Goal: Use online tool/utility: Utilize a website feature to perform a specific function

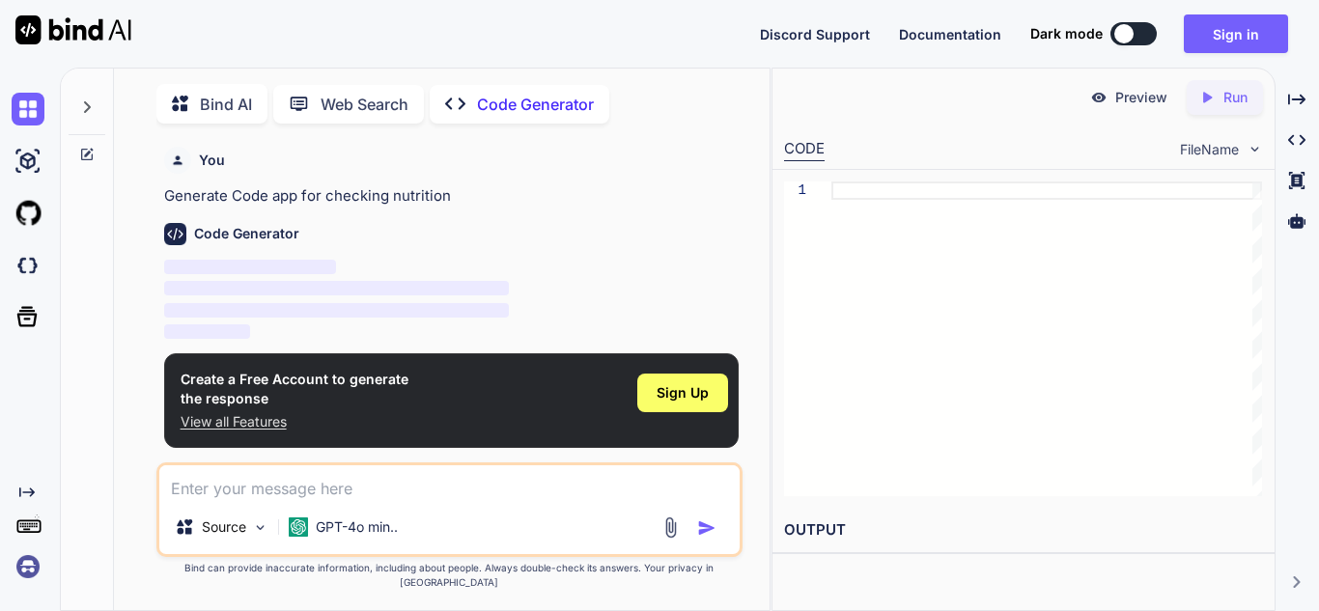
scroll to position [8, 0]
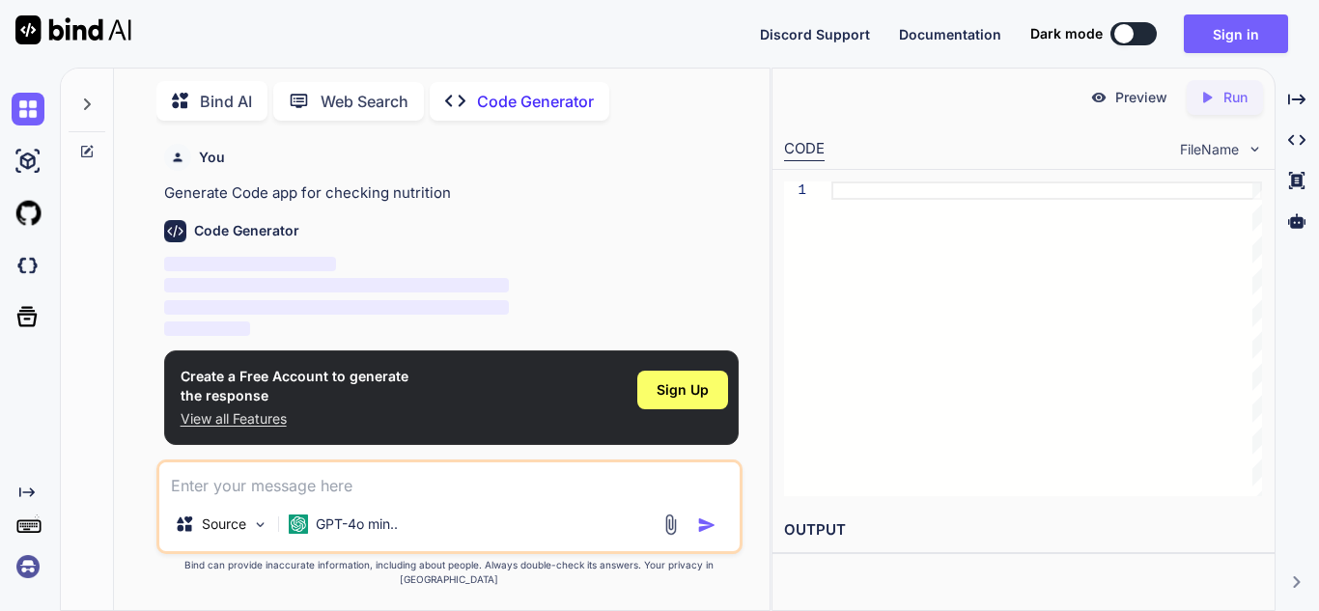
click at [824, 530] on h2 "OUTPUT" at bounding box center [1023, 530] width 502 height 45
click at [901, 194] on div at bounding box center [1046, 338] width 431 height 315
drag, startPoint x: 293, startPoint y: 226, endPoint x: 281, endPoint y: 226, distance: 12.5
click at [287, 226] on h6 "Code Generator" at bounding box center [246, 230] width 105 height 19
click at [280, 226] on h6 "Code Generator" at bounding box center [246, 230] width 105 height 19
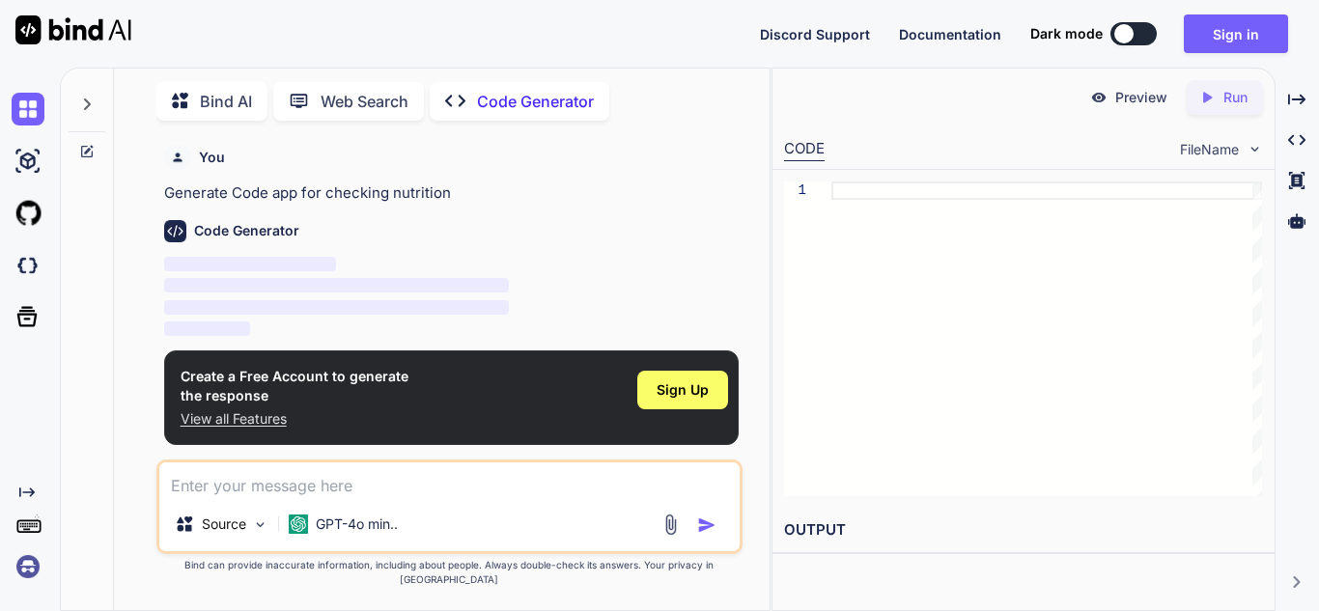
type textarea "x"
click at [482, 268] on p "‌" at bounding box center [451, 265] width 574 height 22
click at [290, 197] on p "Generate Code app for checking nutrition" at bounding box center [451, 193] width 574 height 22
click at [288, 190] on p "Generate Code app for checking nutrition" at bounding box center [451, 193] width 574 height 22
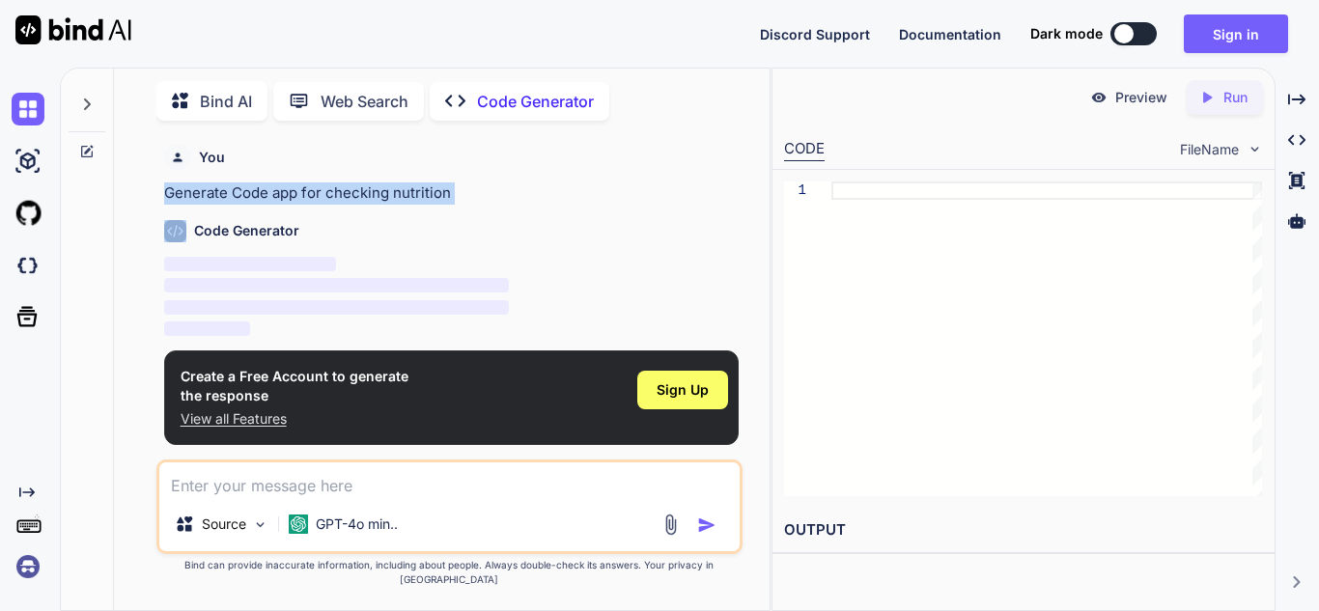
click at [288, 190] on p "Generate Code app for checking nutrition" at bounding box center [451, 193] width 574 height 22
click at [1129, 99] on p "Preview" at bounding box center [1141, 97] width 52 height 19
click at [1213, 100] on icon "Created with Pixso." at bounding box center [1206, 97] width 17 height 17
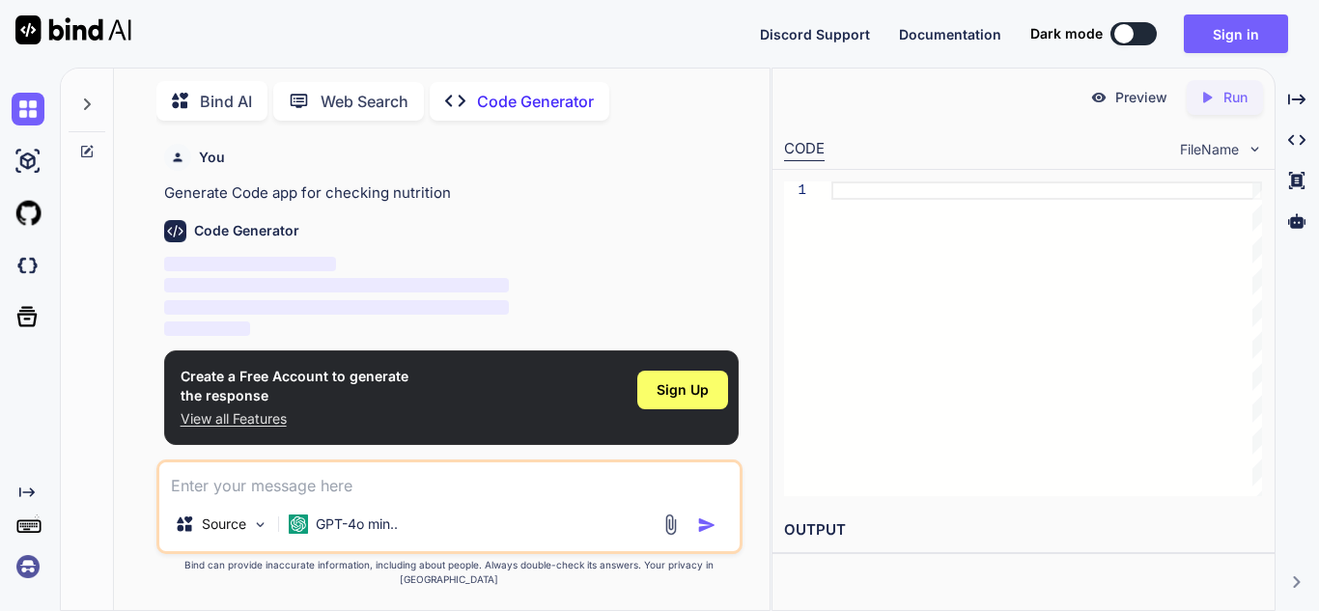
click at [1207, 102] on icon "Created with Pixso." at bounding box center [1206, 97] width 17 height 17
drag, startPoint x: 236, startPoint y: 1, endPoint x: 1190, endPoint y: 353, distance: 1017.7
click at [1190, 353] on div at bounding box center [1046, 338] width 431 height 315
